Goal: Transaction & Acquisition: Book appointment/travel/reservation

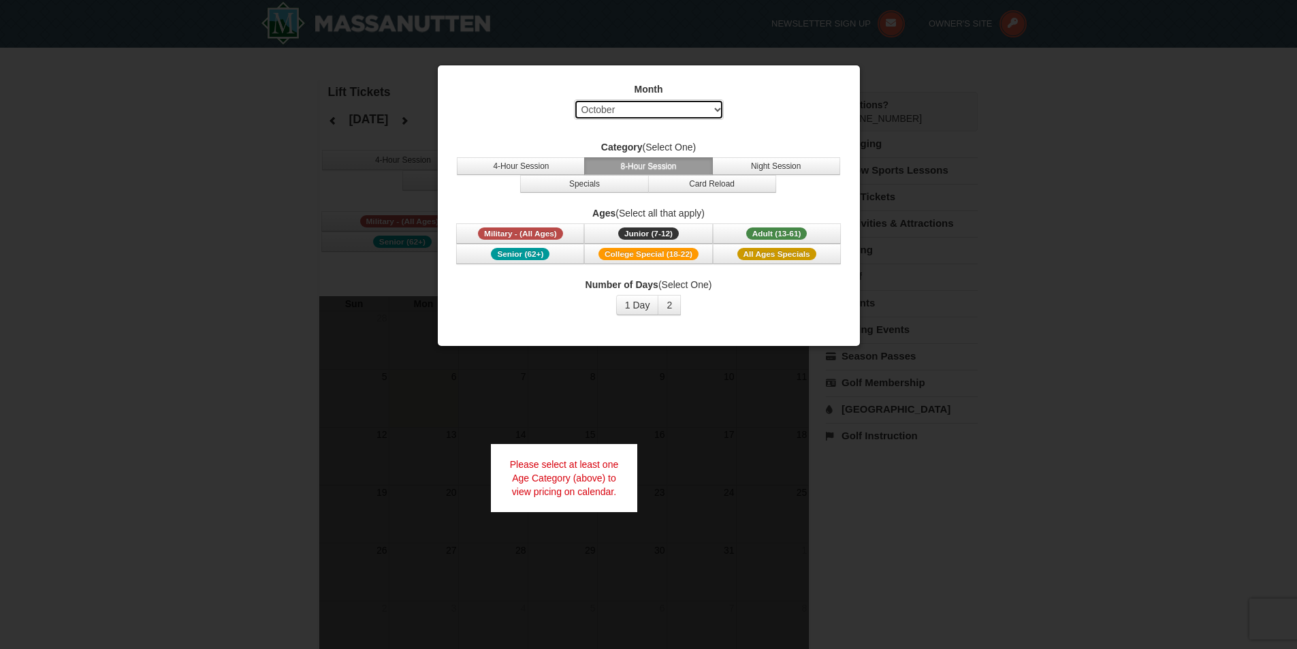
click at [649, 113] on select "Select October November December January February March April May June July Aug…" at bounding box center [649, 109] width 150 height 20
select select "12"
click at [574, 99] on select "Select October November December January February March April May June July Aug…" at bounding box center [649, 109] width 150 height 20
click at [660, 168] on button "8-Hour Session" at bounding box center [648, 166] width 128 height 18
click at [781, 231] on span "Adult (13-61)" at bounding box center [776, 233] width 61 height 12
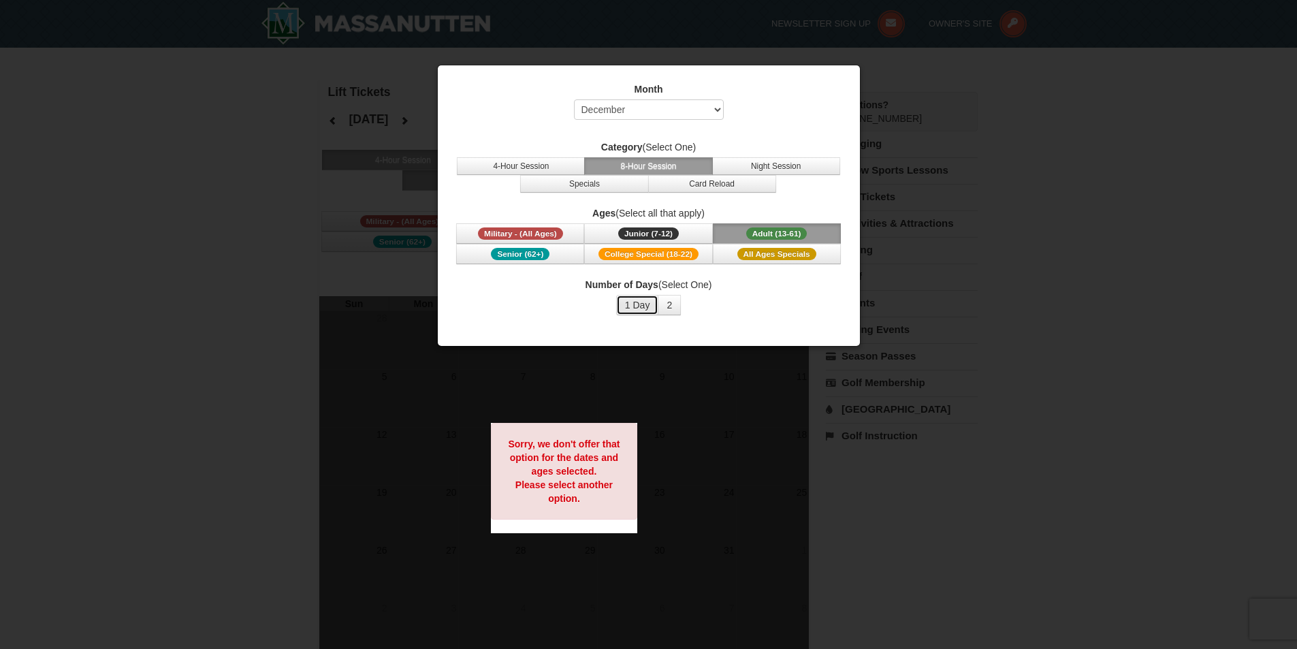
click at [620, 304] on button "1 Day" at bounding box center [637, 305] width 43 height 20
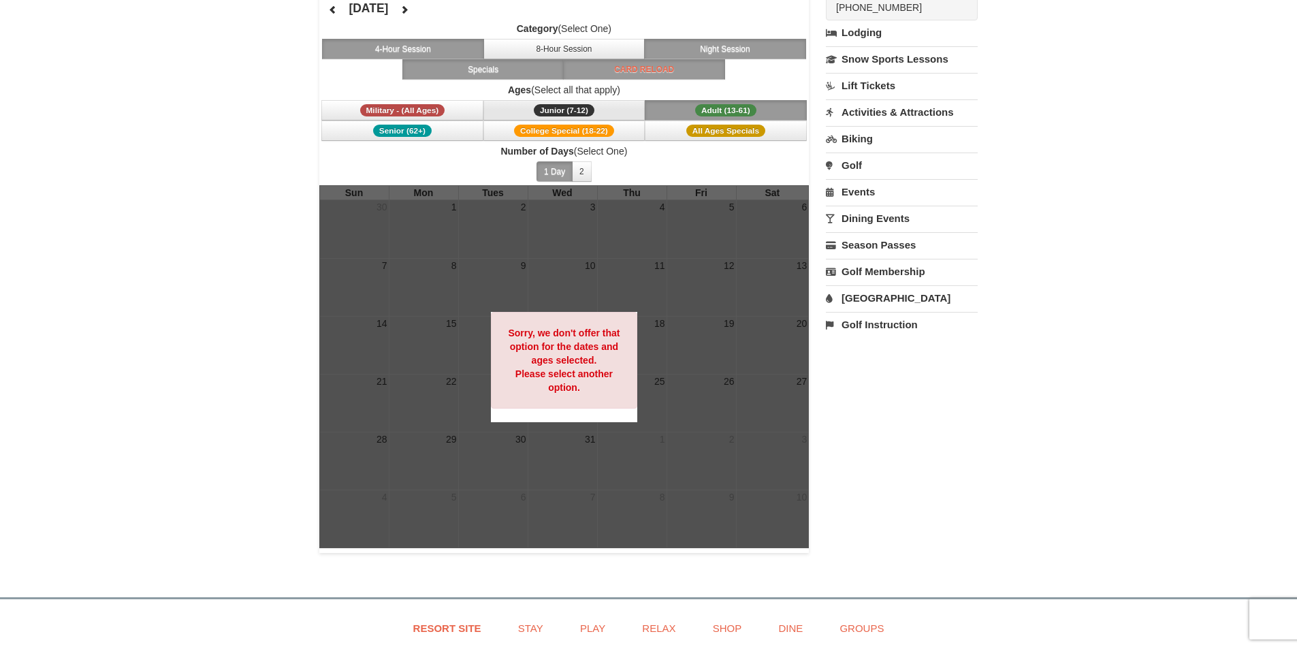
scroll to position [68, 0]
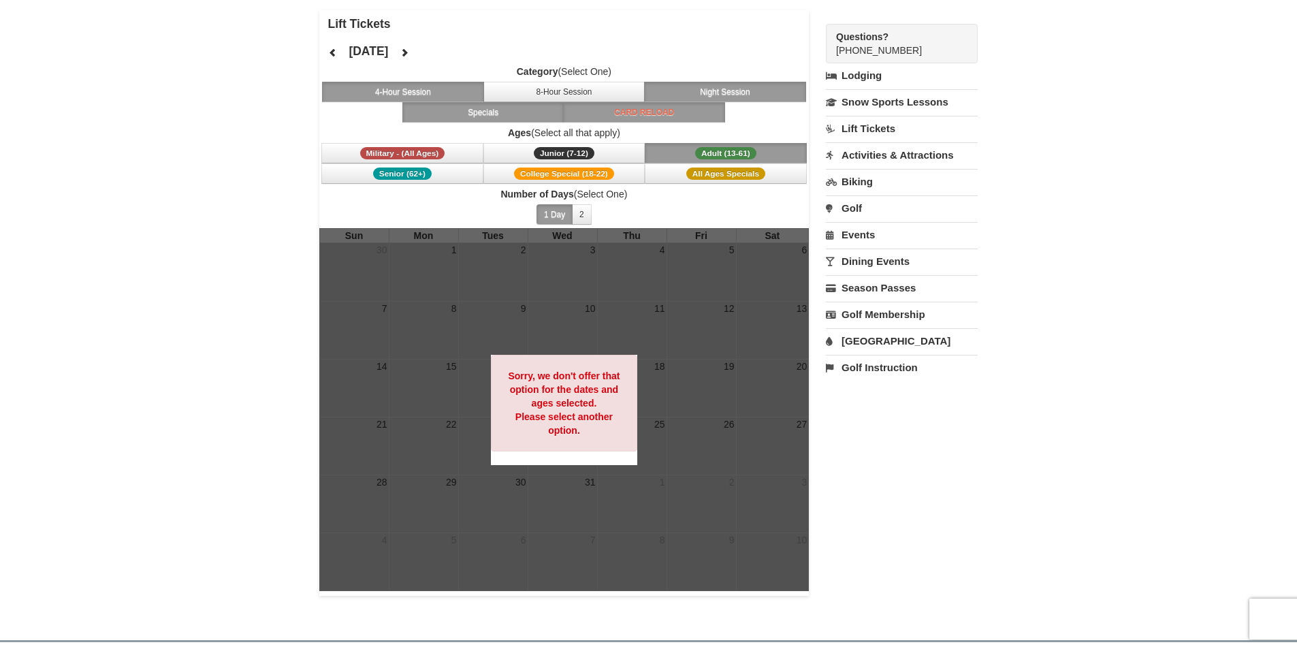
click at [434, 92] on button "4-Hour Session" at bounding box center [403, 92] width 162 height 20
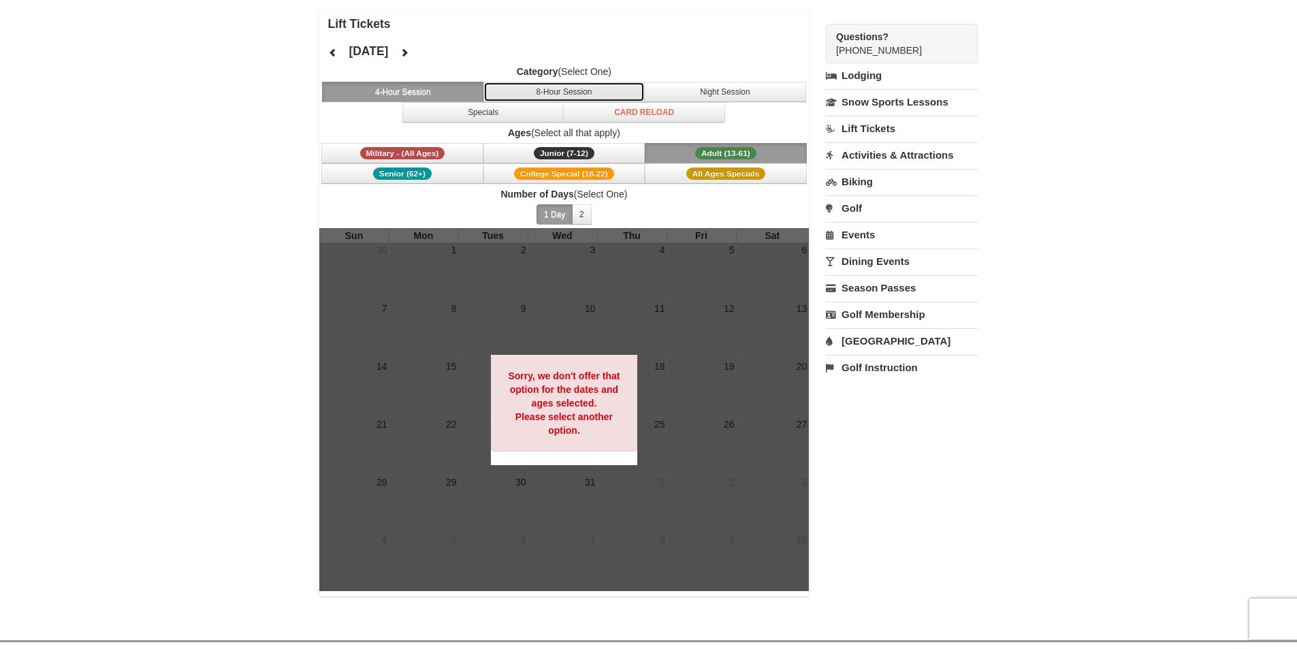
click at [532, 91] on button "8-Hour Session" at bounding box center [564, 92] width 162 height 20
click at [333, 53] on icon at bounding box center [333, 53] width 10 height 10
click at [418, 52] on button at bounding box center [404, 52] width 27 height 20
click at [446, 52] on div at bounding box center [648, 324] width 1297 height 649
click at [409, 52] on icon at bounding box center [405, 53] width 10 height 10
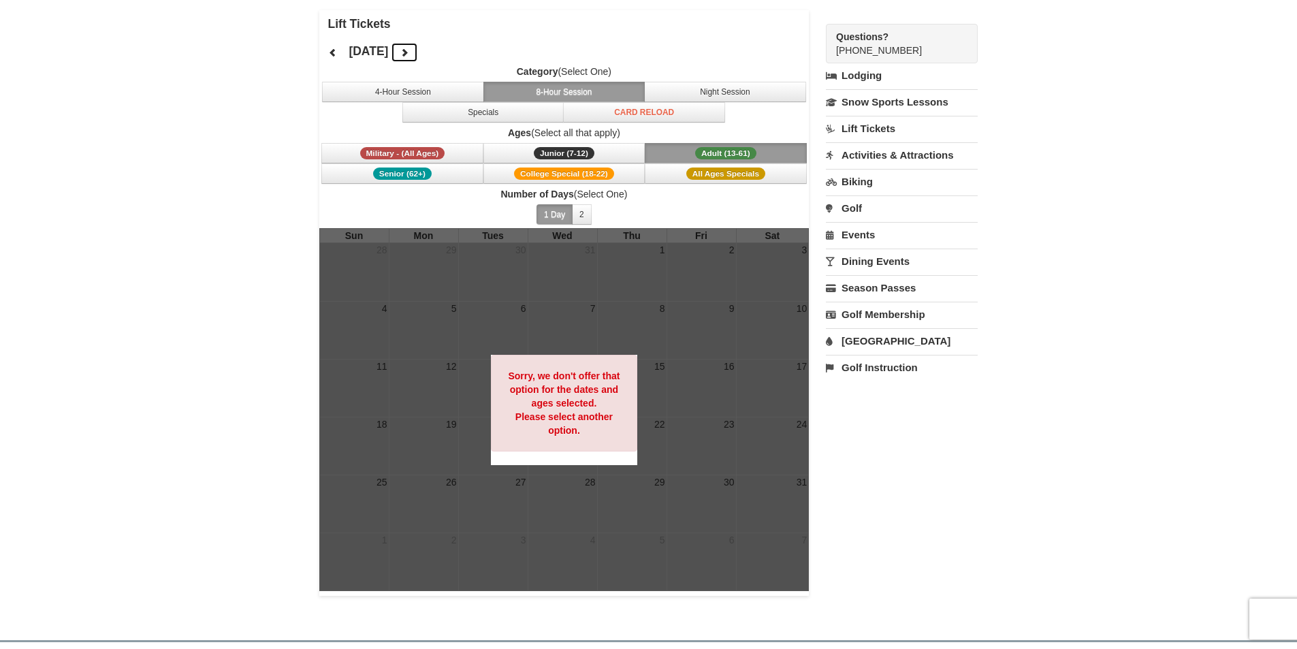
click at [409, 52] on icon at bounding box center [405, 53] width 10 height 10
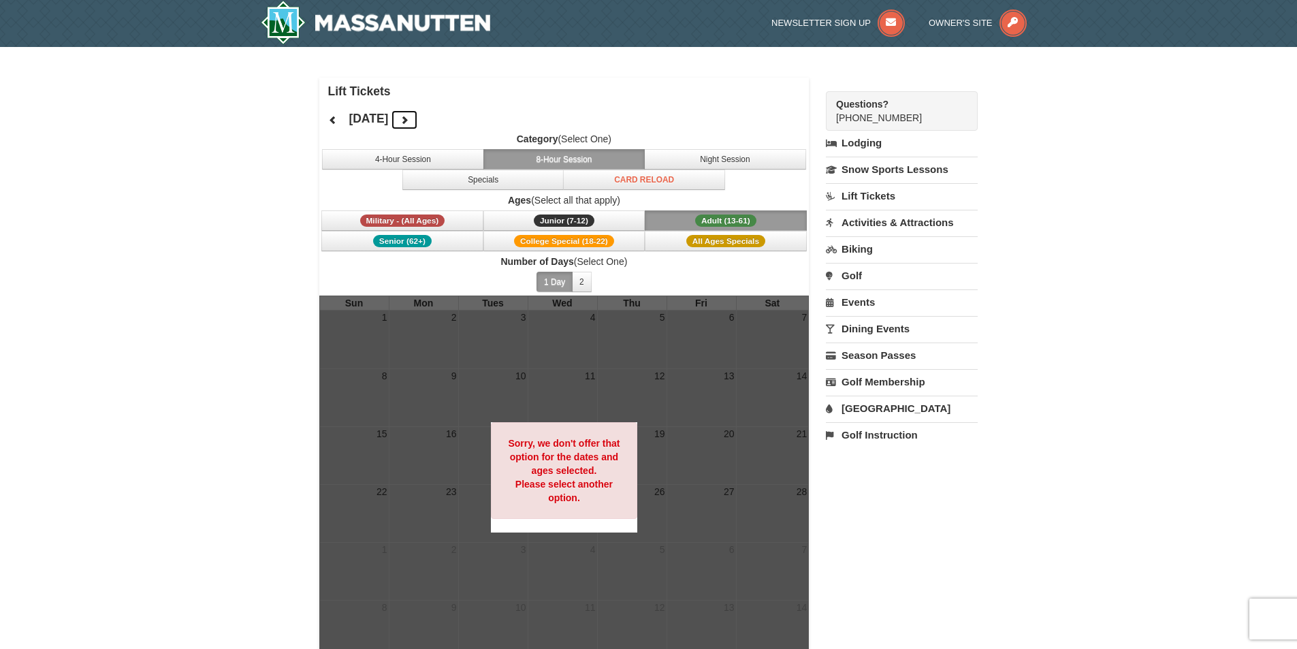
scroll to position [0, 0]
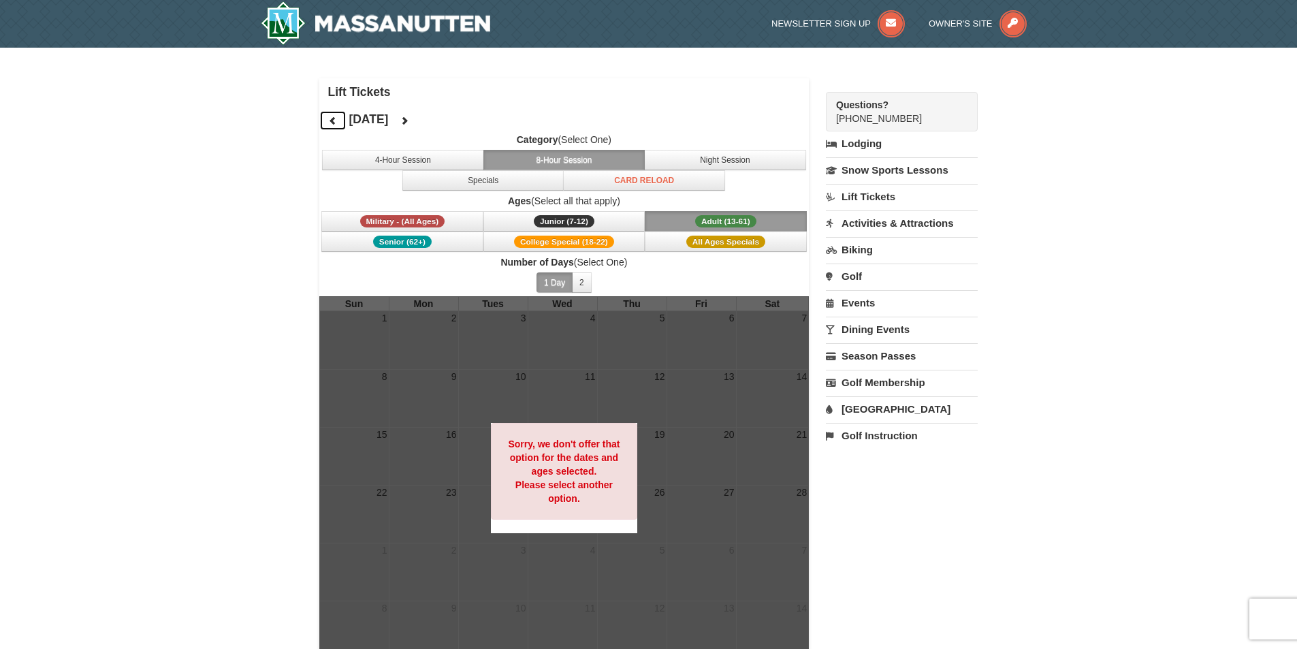
click at [332, 120] on icon at bounding box center [333, 121] width 10 height 10
click at [336, 123] on icon at bounding box center [333, 121] width 10 height 10
click at [337, 118] on icon at bounding box center [333, 121] width 10 height 10
click at [334, 118] on icon at bounding box center [333, 121] width 10 height 10
click at [336, 118] on icon at bounding box center [333, 121] width 10 height 10
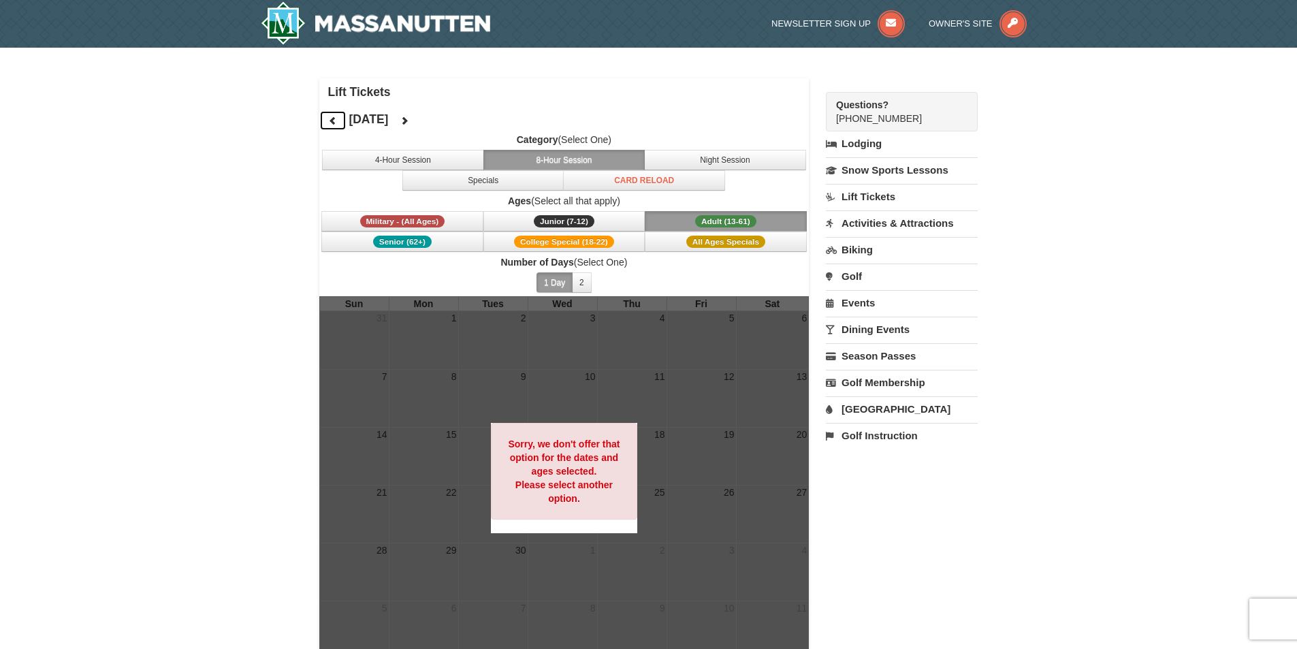
click at [336, 118] on icon at bounding box center [333, 121] width 10 height 10
click at [568, 203] on label "Ages (Select all that apply)" at bounding box center [564, 201] width 490 height 14
click at [418, 126] on button at bounding box center [404, 120] width 27 height 20
click at [409, 122] on icon at bounding box center [405, 121] width 10 height 10
click at [575, 240] on span "College Special (18-22)" at bounding box center [564, 241] width 100 height 12
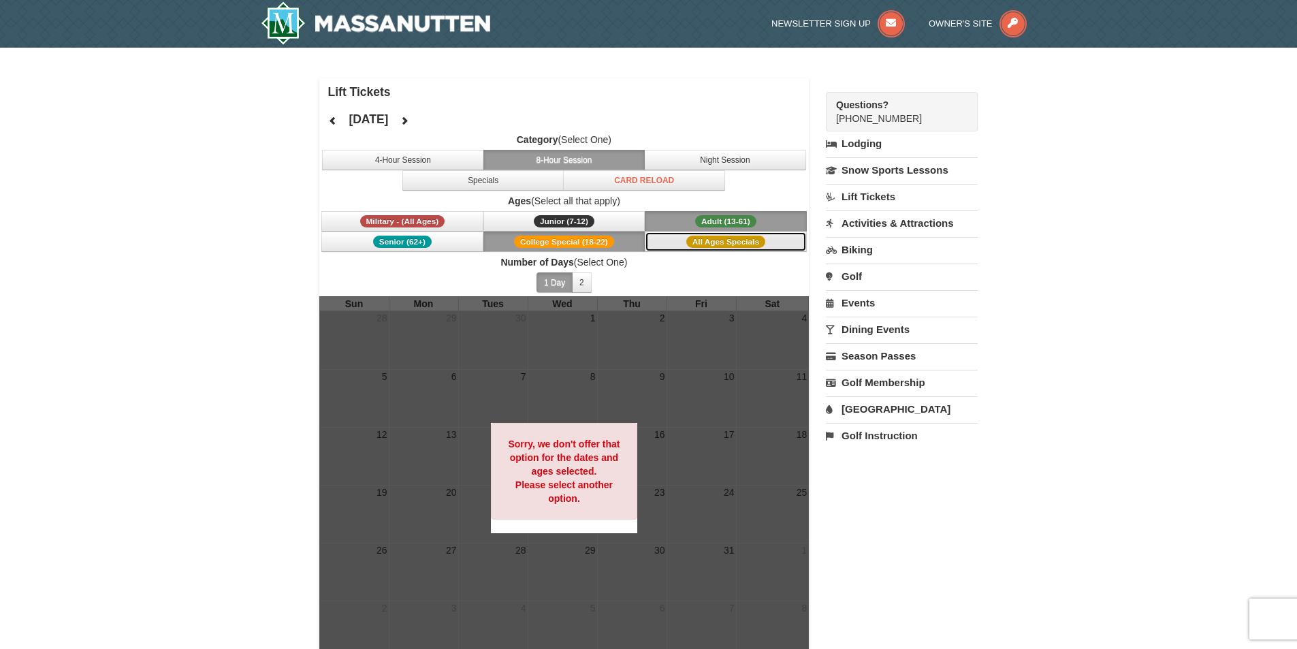
click at [728, 250] on button "All Ages Specials" at bounding box center [726, 241] width 162 height 20
click at [691, 242] on span "All Ages Specials" at bounding box center [725, 241] width 79 height 12
click at [409, 121] on icon at bounding box center [405, 121] width 10 height 10
click at [409, 120] on icon at bounding box center [405, 121] width 10 height 10
click at [519, 180] on button "Specials" at bounding box center [483, 180] width 162 height 20
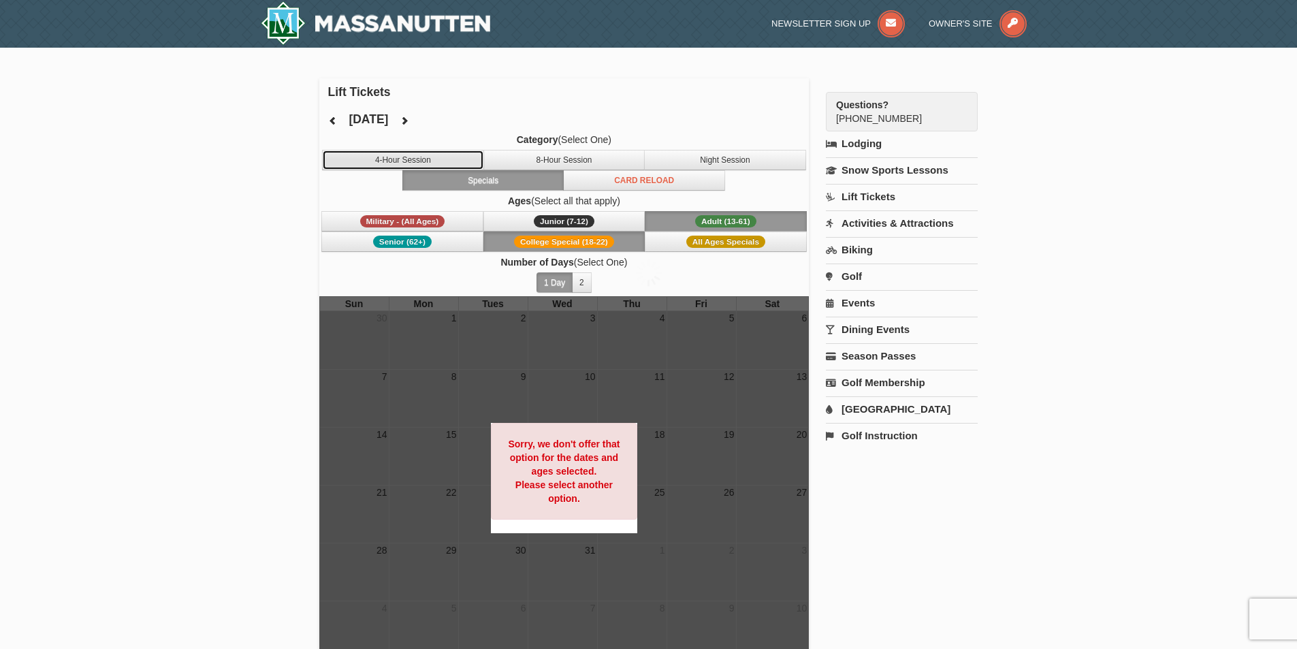
click at [468, 159] on button "4-Hour Session" at bounding box center [403, 160] width 162 height 20
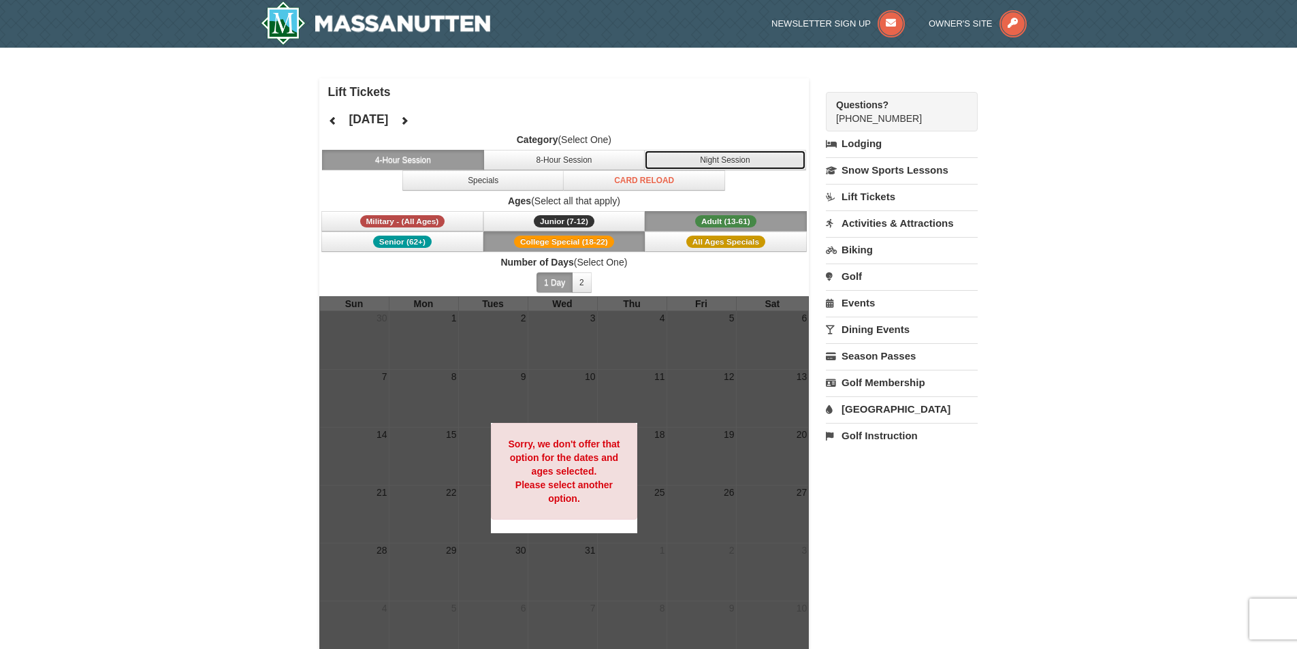
click at [712, 156] on button "Night Session" at bounding box center [725, 160] width 162 height 20
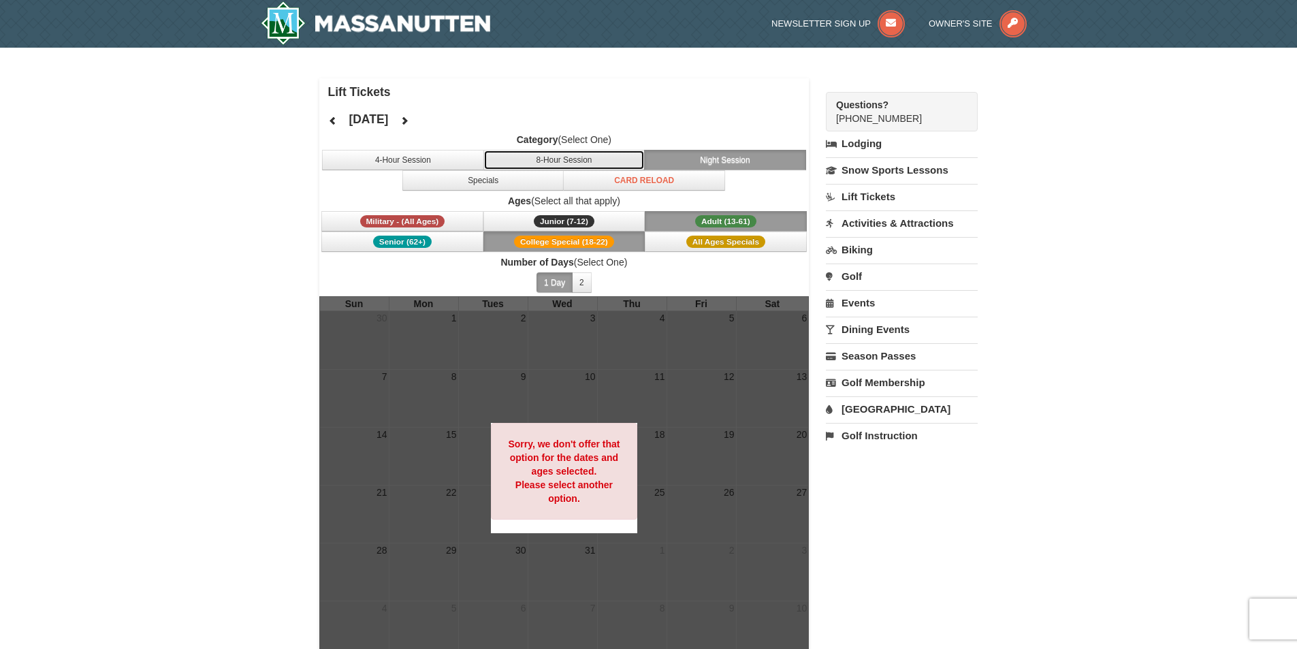
click at [618, 157] on button "8-Hour Session" at bounding box center [564, 160] width 162 height 20
click at [869, 199] on link "Lift Tickets" at bounding box center [902, 196] width 152 height 25
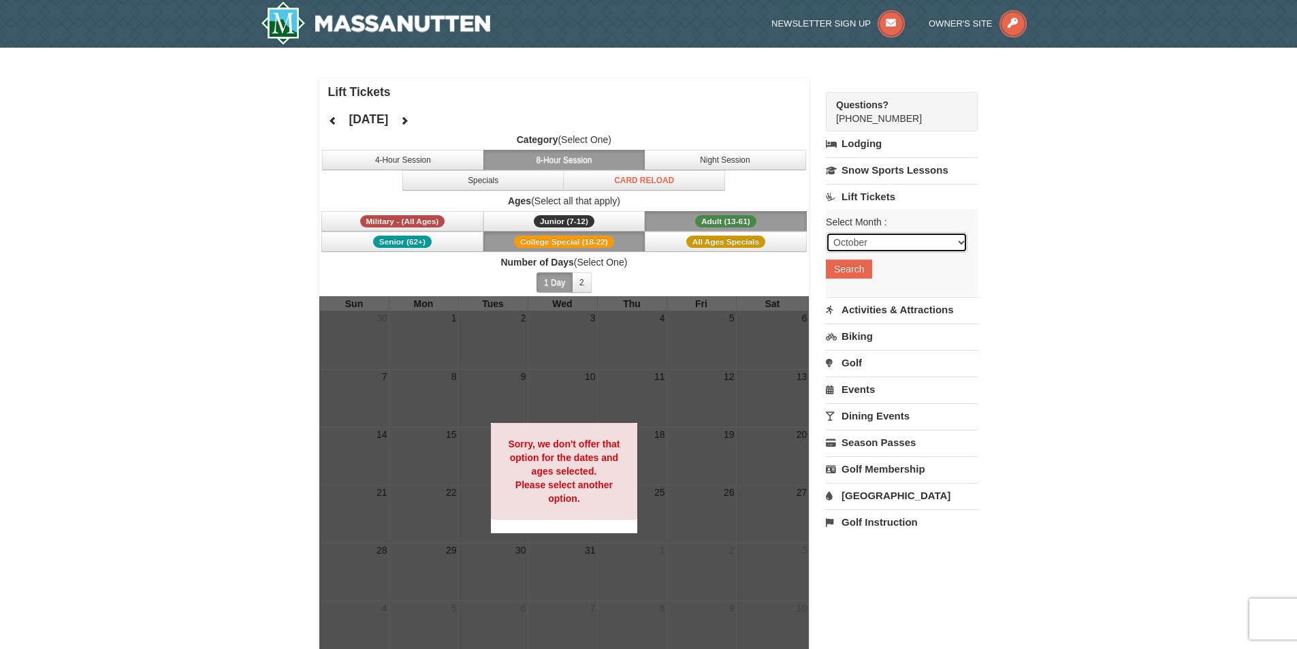
click at [899, 240] on select "October November December January February March April May June July August Sep…" at bounding box center [897, 242] width 142 height 20
select select "12"
click at [826, 232] on select "October November December January February March April May June July August Sep…" at bounding box center [897, 242] width 142 height 20
click at [860, 267] on button "Search" at bounding box center [849, 268] width 46 height 19
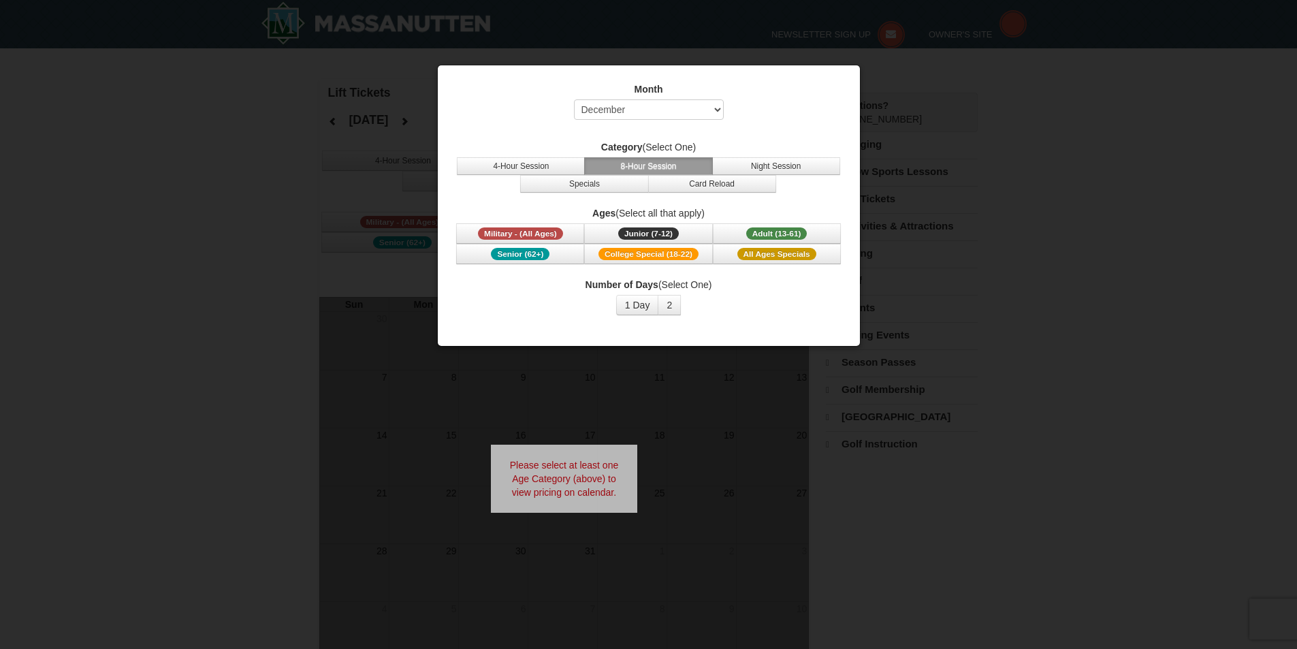
select select "12"
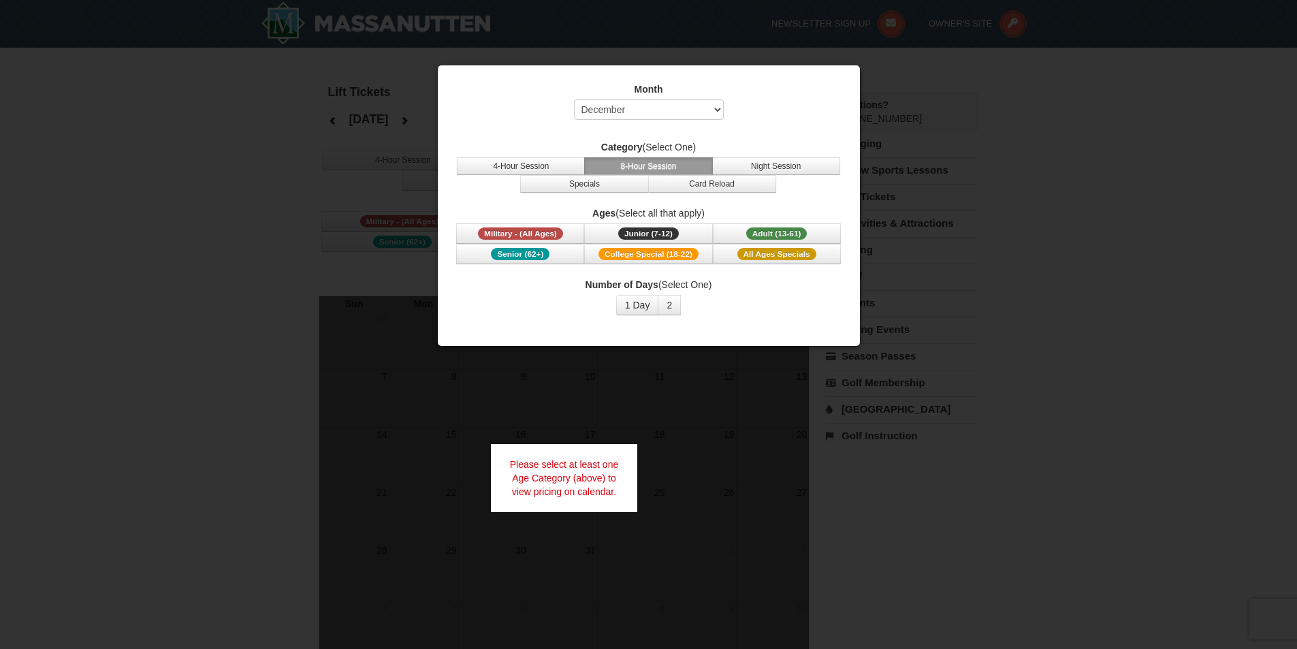
click at [962, 133] on div at bounding box center [648, 324] width 1297 height 649
click at [621, 302] on button "1 Day" at bounding box center [637, 305] width 43 height 20
click at [749, 359] on div at bounding box center [648, 324] width 1297 height 649
click at [740, 406] on div at bounding box center [648, 324] width 1297 height 649
click at [643, 168] on button "8-Hour Session" at bounding box center [648, 166] width 128 height 18
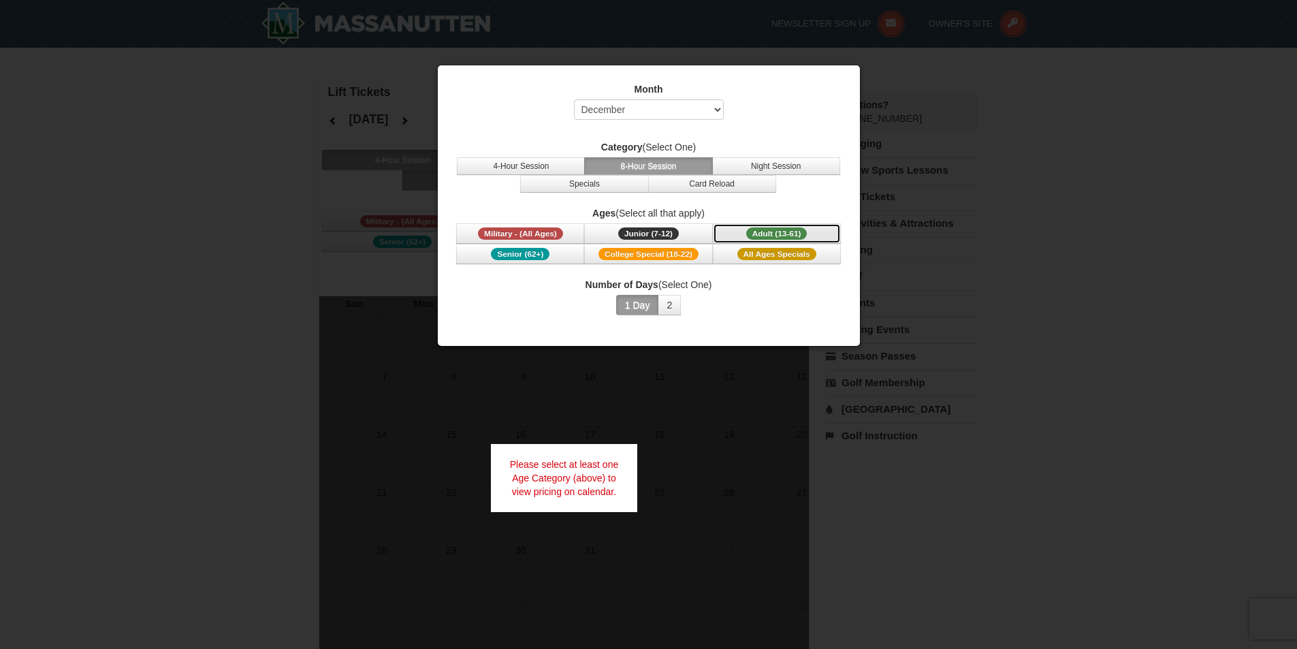
click at [785, 229] on span "Adult (13-61)" at bounding box center [776, 233] width 61 height 12
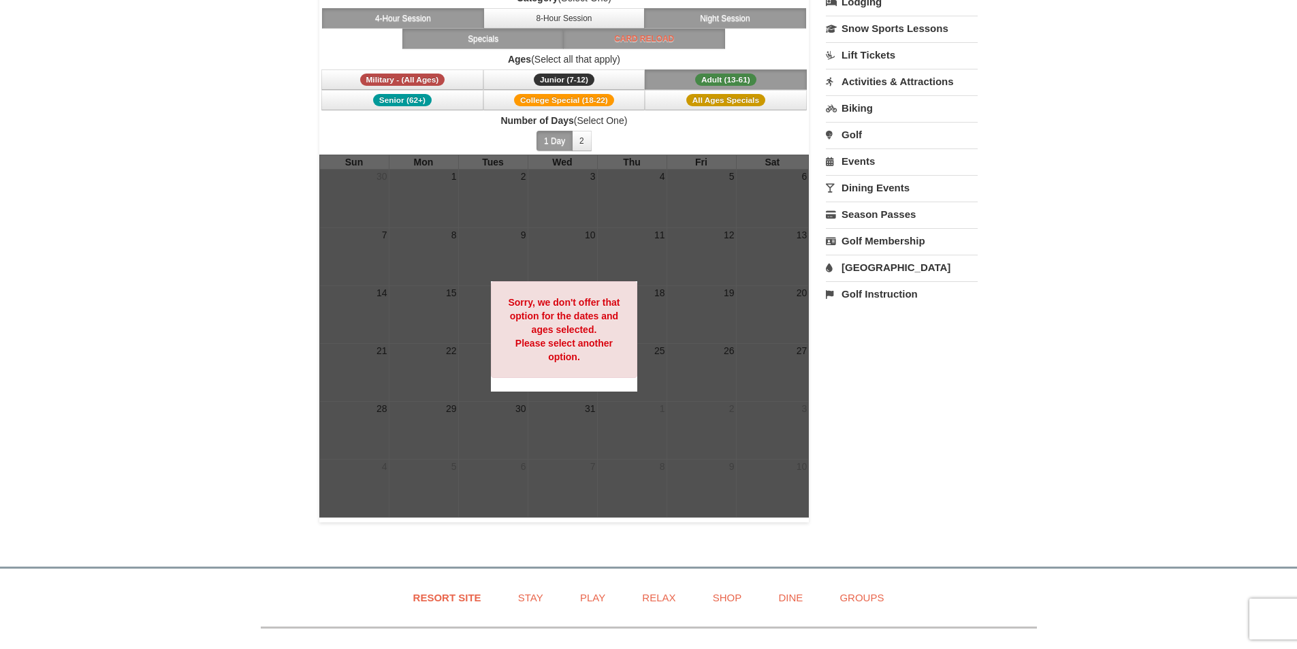
scroll to position [136, 0]
